Goal: Task Accomplishment & Management: Manage account settings

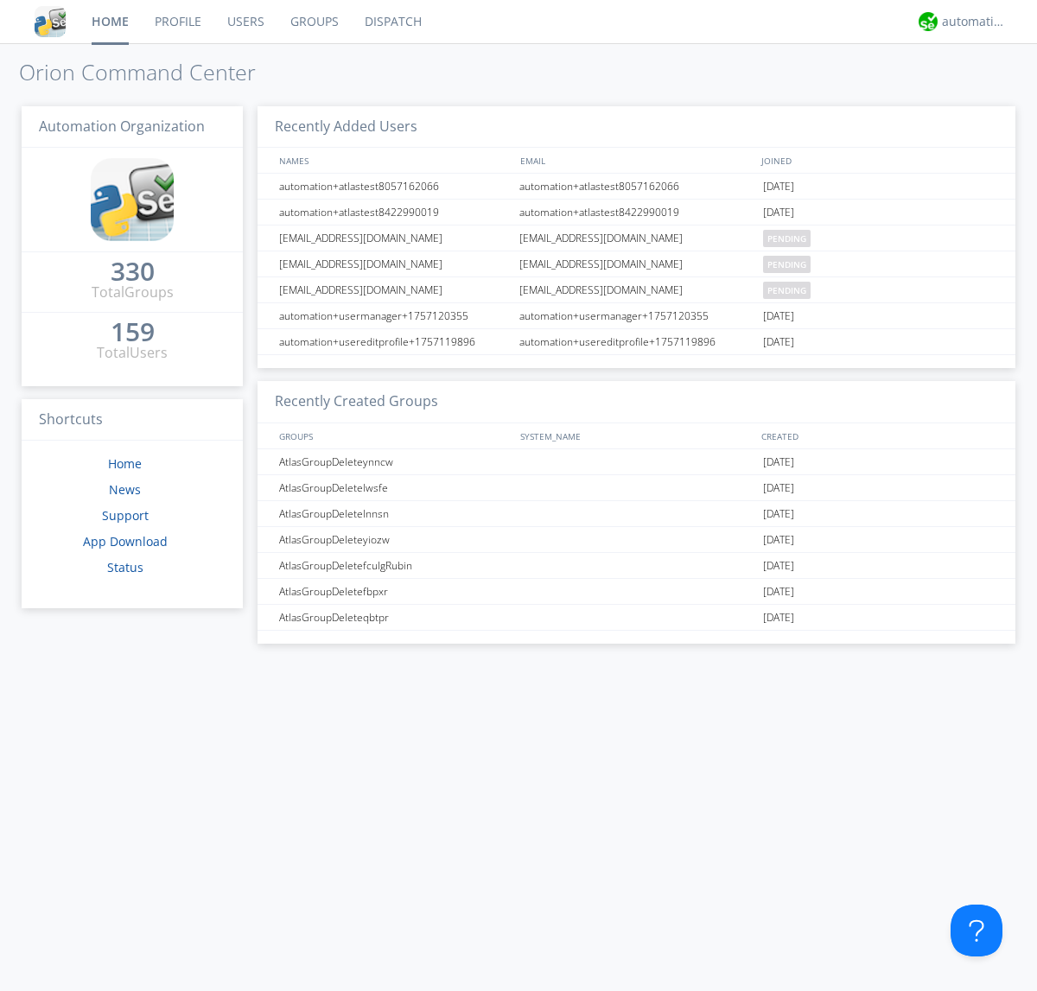
click at [245, 22] on link "Users" at bounding box center [245, 21] width 63 height 43
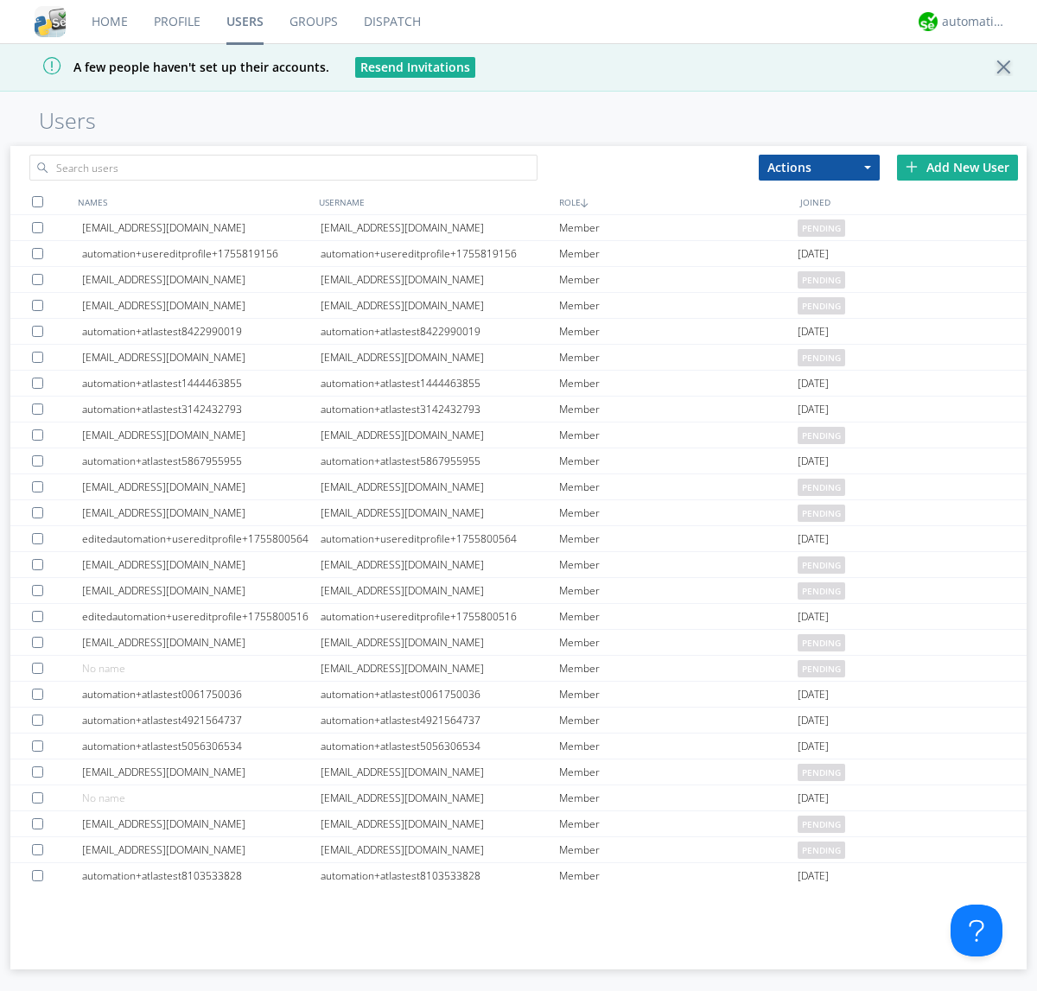
click at [958, 167] on div "Add New User" at bounding box center [957, 168] width 121 height 26
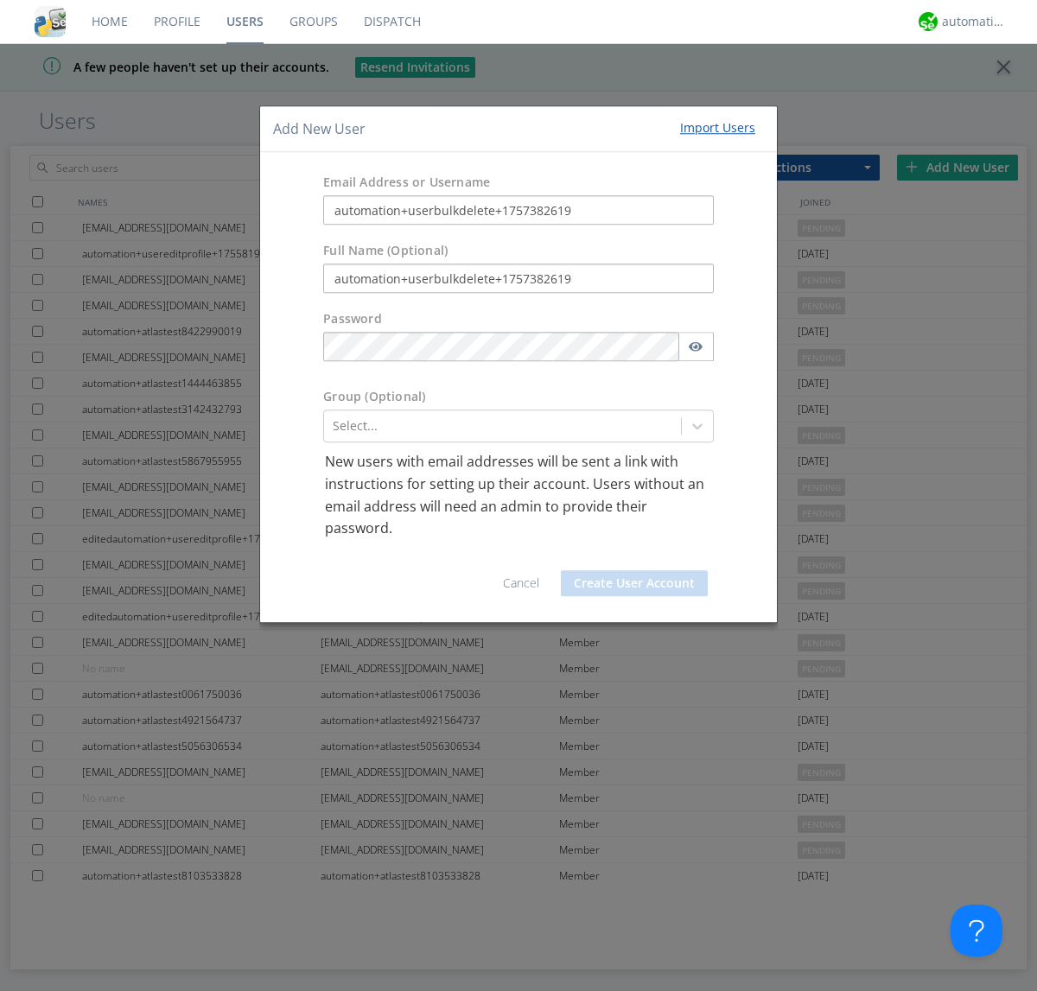
type input "automation+userbulkdelete+1757382619"
click at [634, 582] on button "Create User Account" at bounding box center [634, 583] width 147 height 26
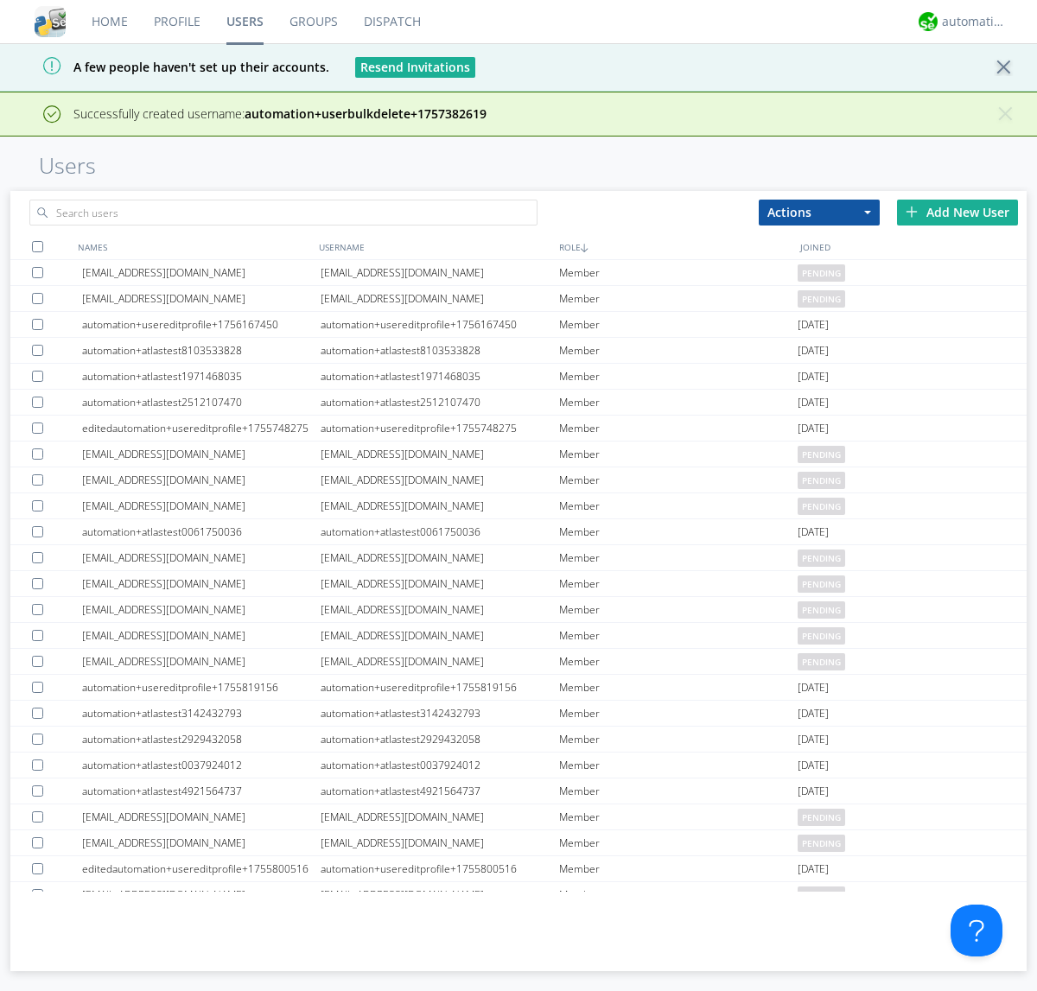
click at [958, 212] on div "Add New User" at bounding box center [957, 213] width 121 height 26
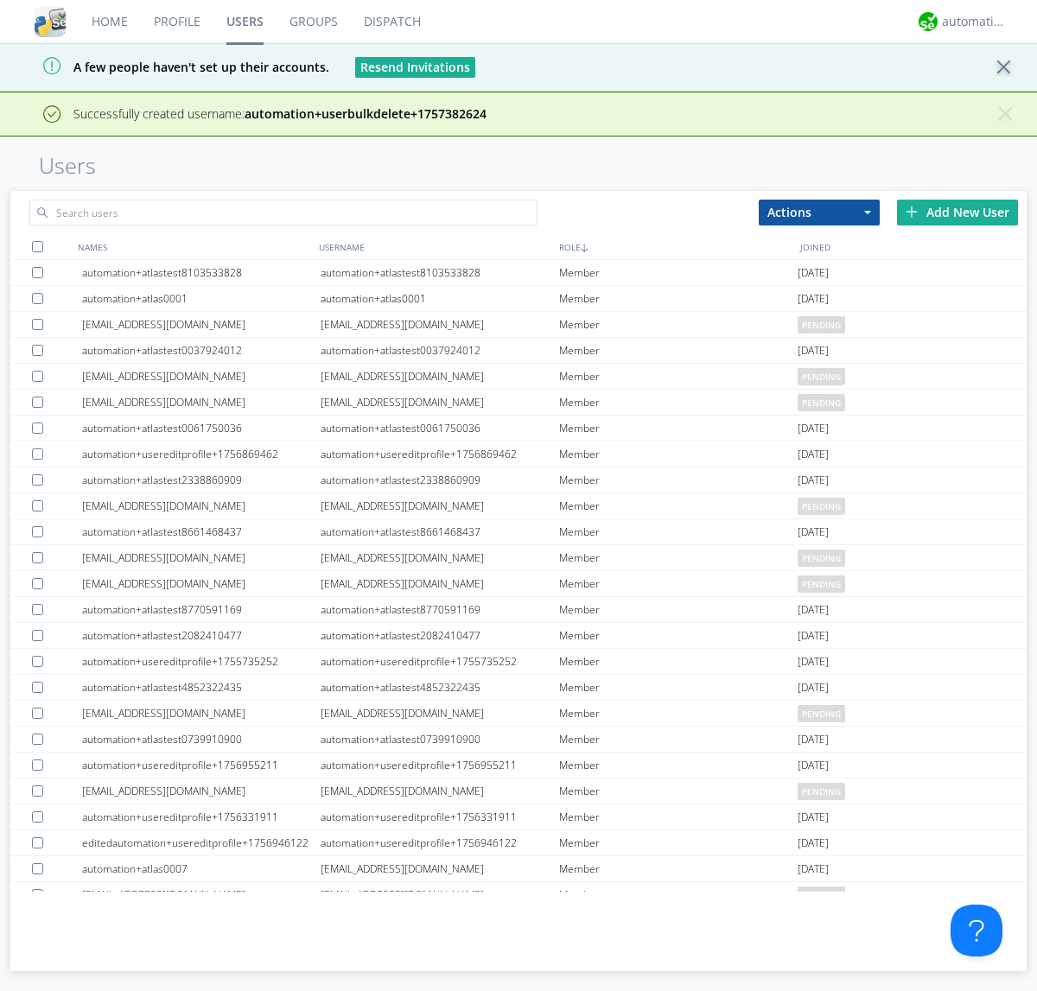
click at [958, 212] on div "Add New User" at bounding box center [957, 213] width 121 height 26
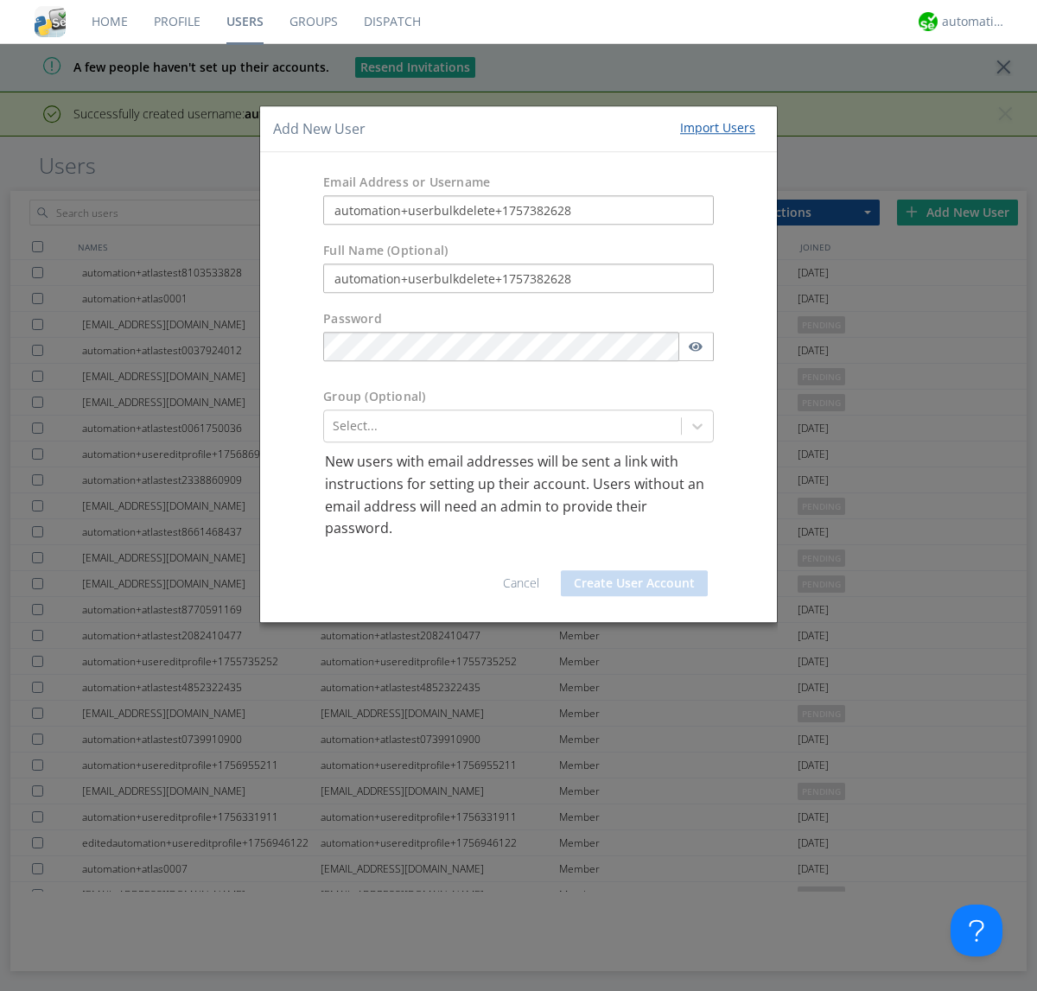
type input "automation+userbulkdelete+1757382628"
click at [634, 582] on button "Create User Account" at bounding box center [634, 583] width 147 height 26
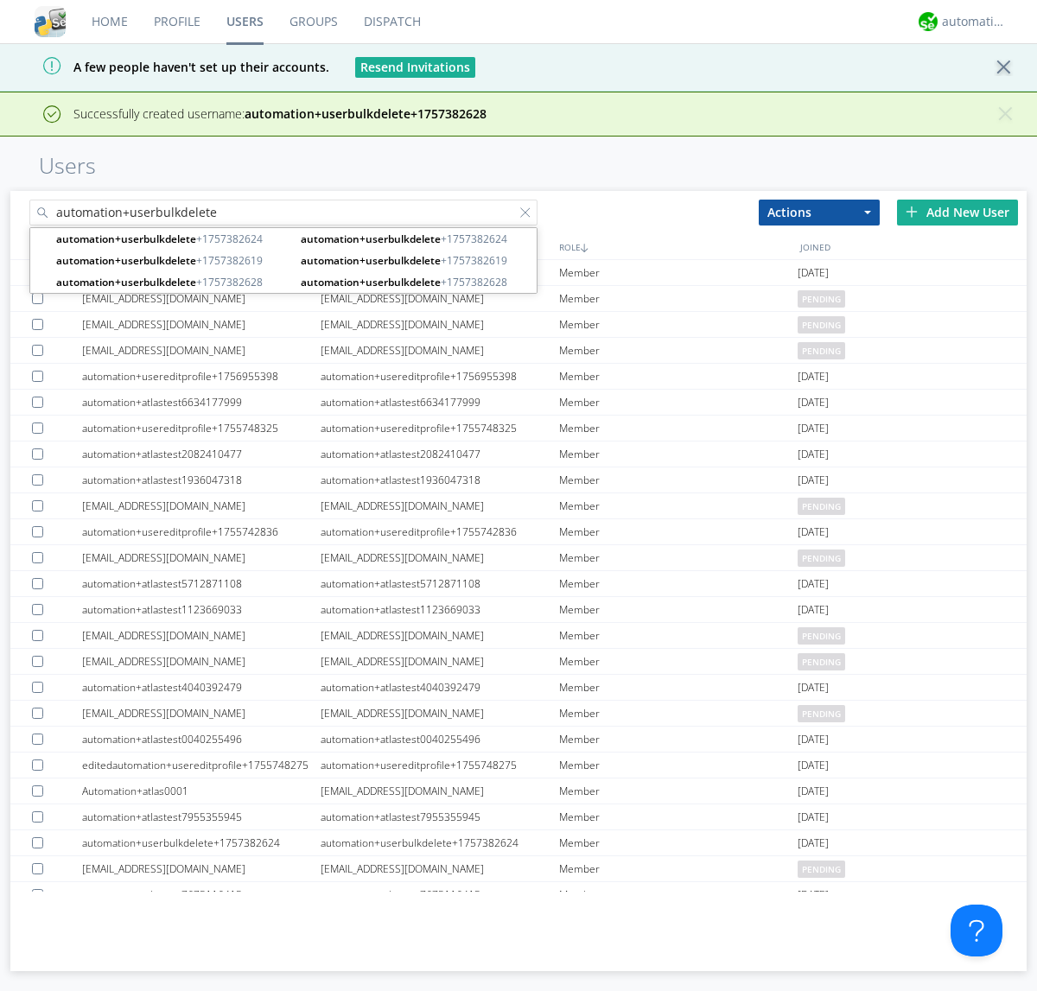
type input "automation+userbulkdelete"
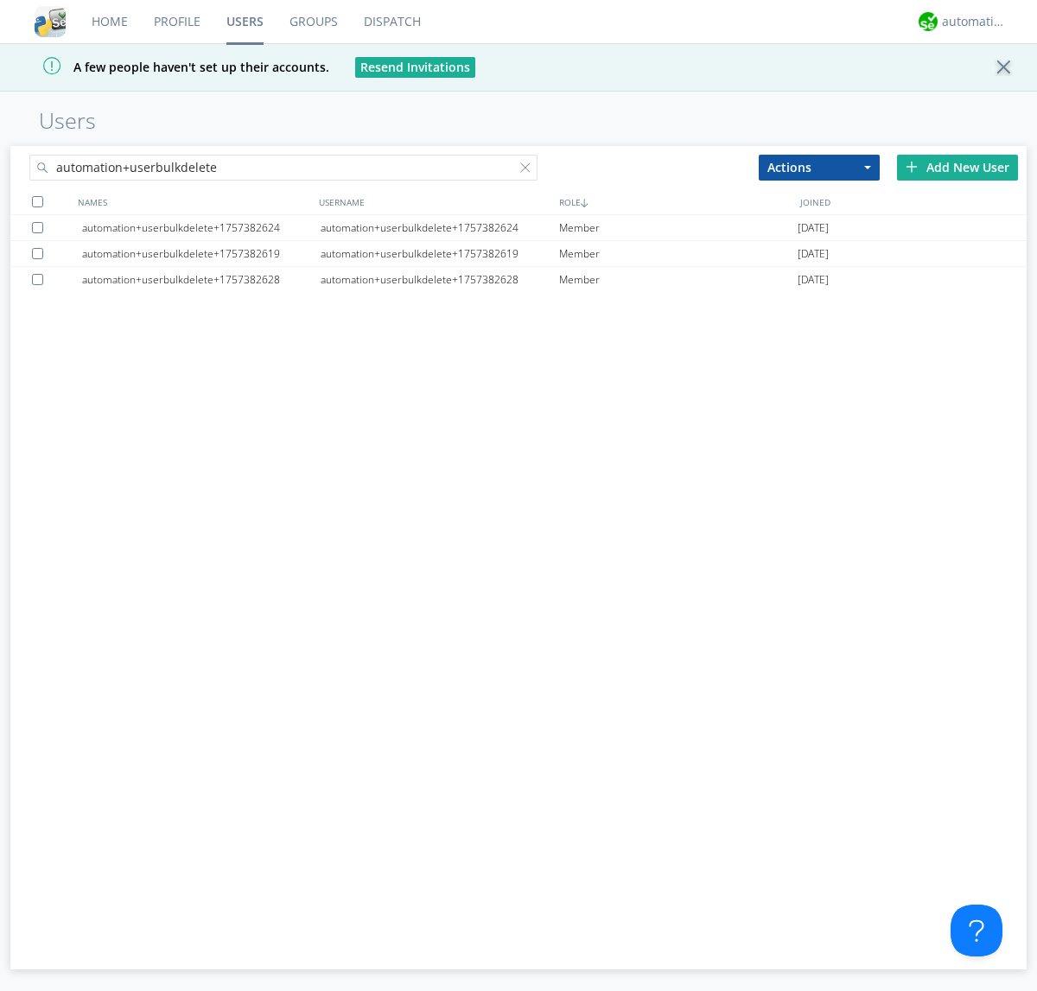
click at [37, 201] on div at bounding box center [37, 201] width 11 height 11
click at [819, 167] on button "Actions" at bounding box center [819, 168] width 121 height 26
click at [0, 0] on link "Delete User" at bounding box center [0, 0] width 0 height 0
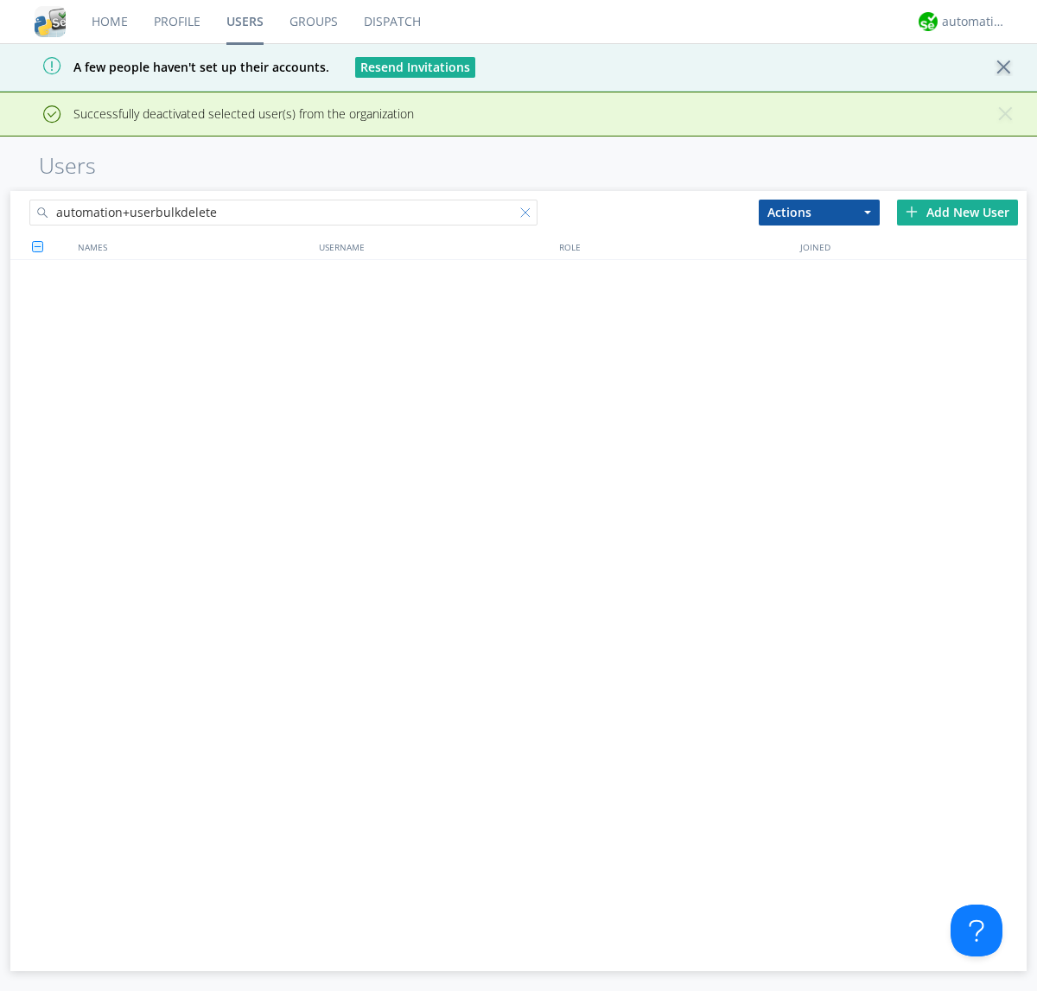
click at [529, 207] on div at bounding box center [528, 215] width 17 height 17
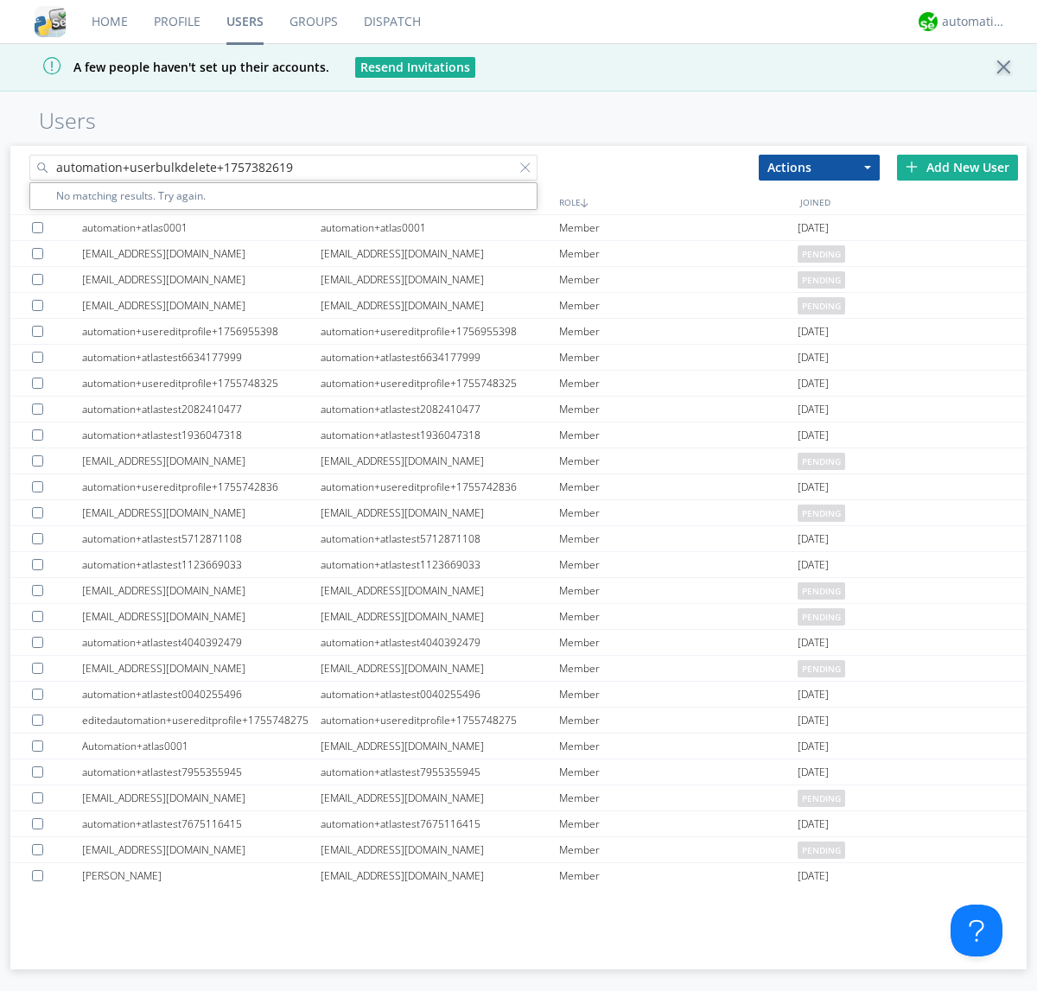
type input "automation+userbulkdelete+1757382619"
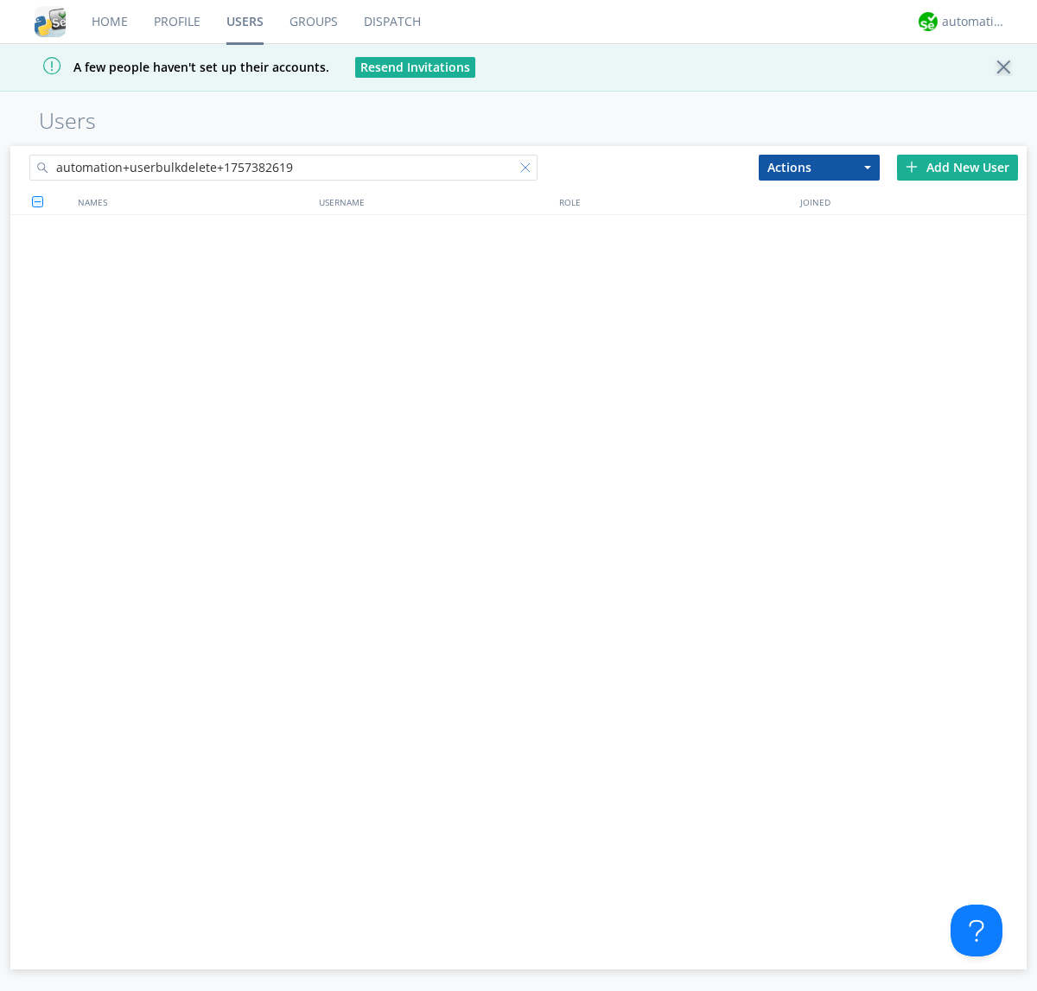
click at [529, 170] on div at bounding box center [528, 170] width 17 height 17
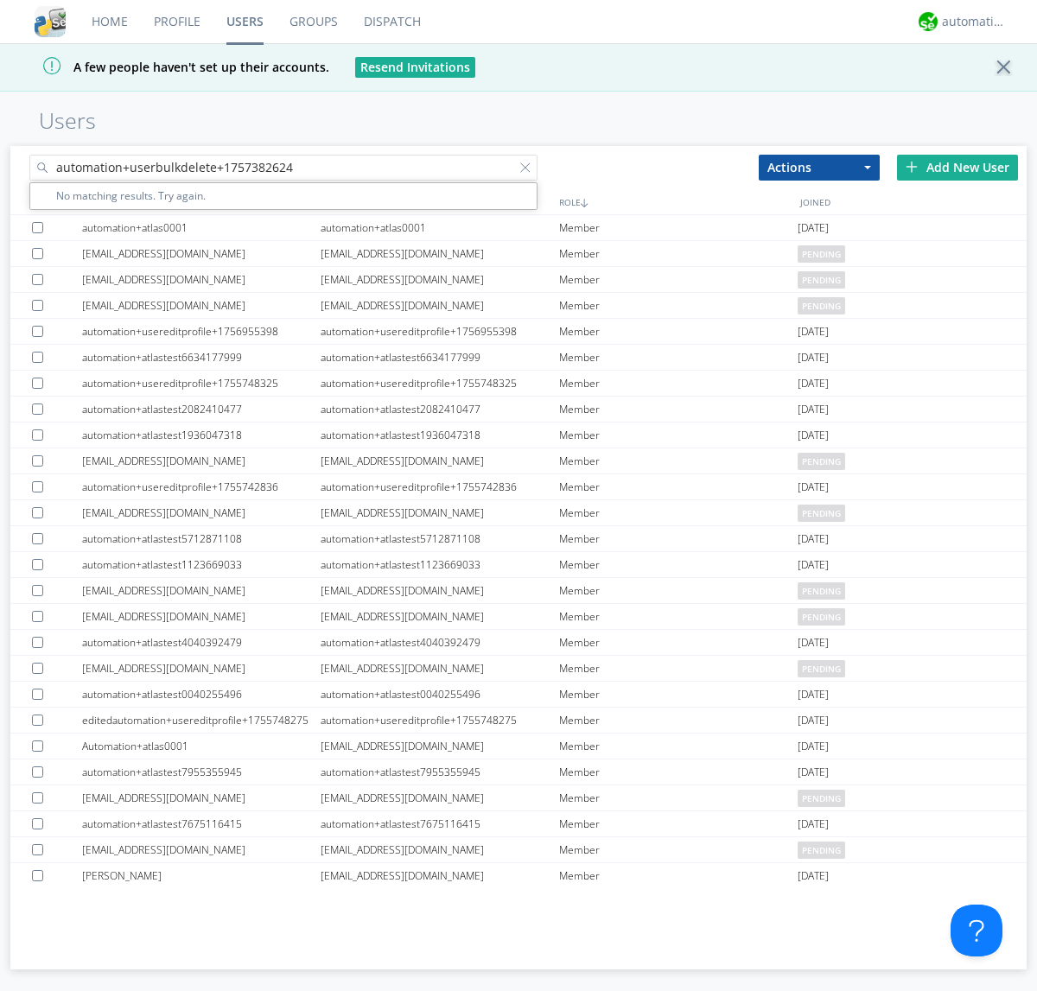
type input "automation+userbulkdelete+1757382624"
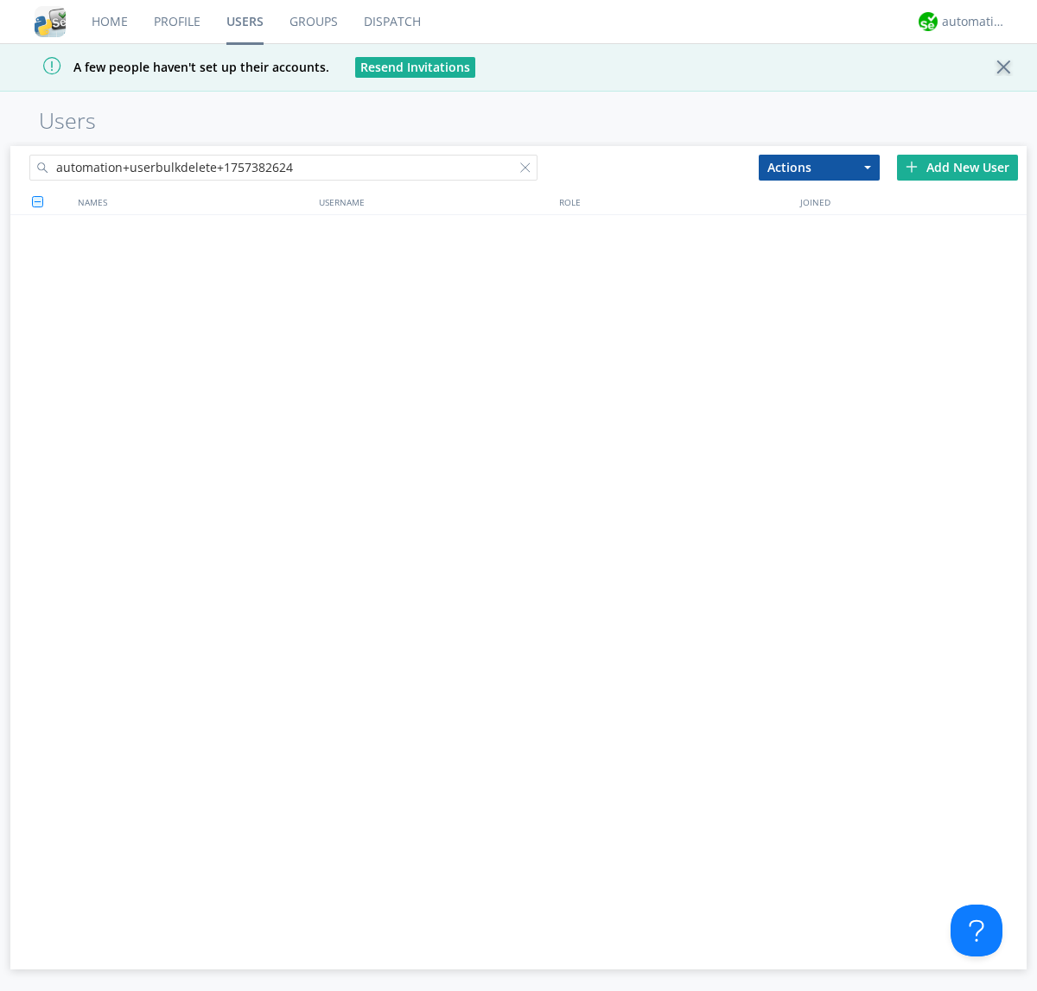
click at [529, 170] on div at bounding box center [528, 170] width 17 height 17
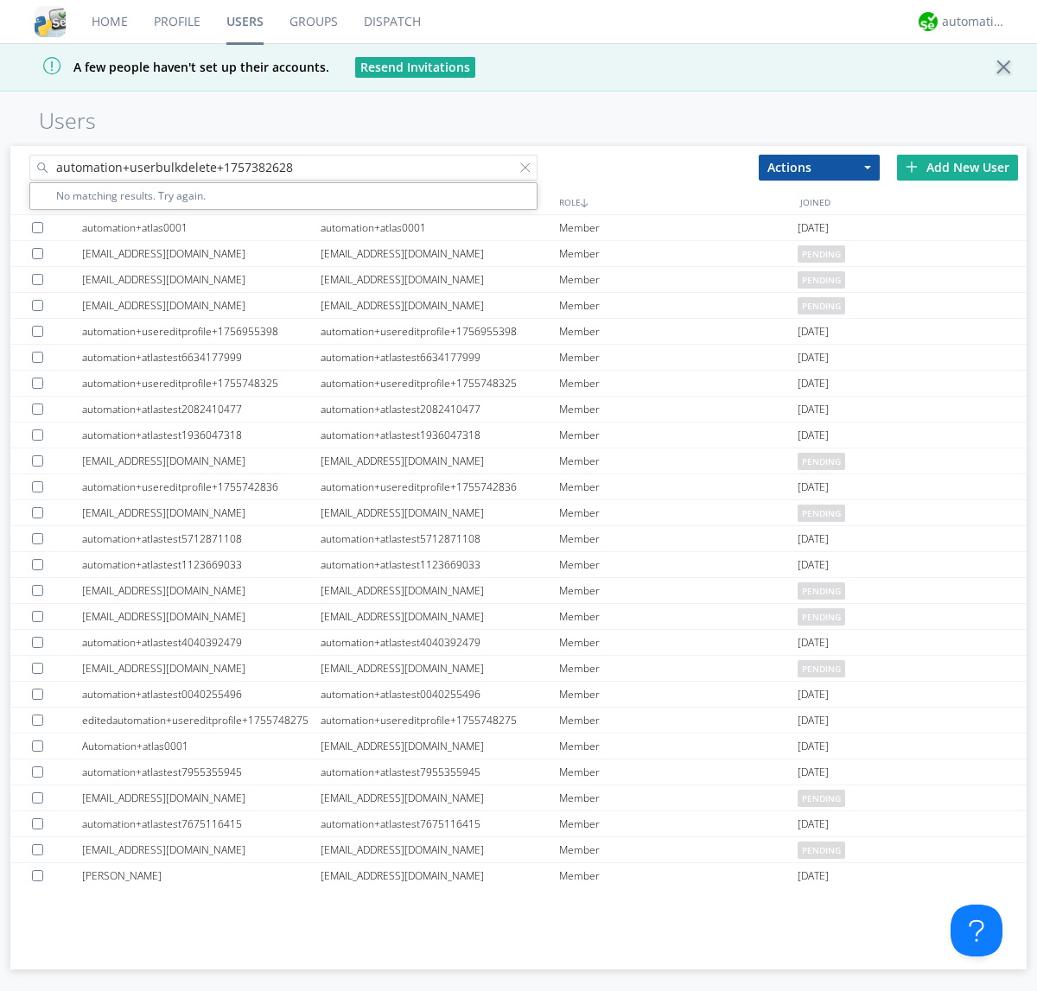
type input "automation+userbulkdelete+1757382628"
